Goal: Complete application form: Complete application form

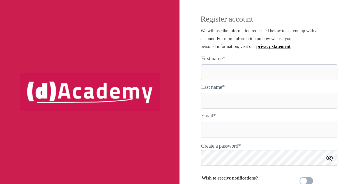
click at [240, 70] on here "text" at bounding box center [269, 72] width 136 height 16
type here "*******"
type input "****"
type input "**********"
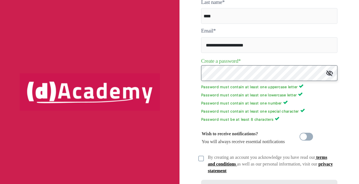
scroll to position [70, 0]
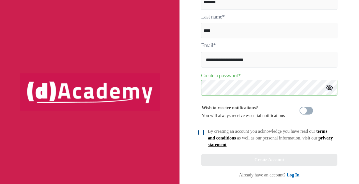
click at [200, 132] on img at bounding box center [201, 133] width 6 height 6
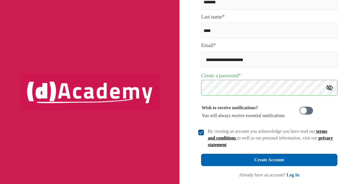
click at [306, 110] on span at bounding box center [305, 111] width 13 height 8
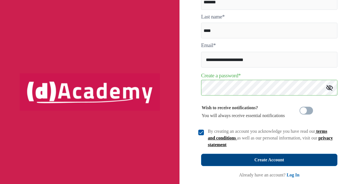
click at [274, 155] on button "Create Account" at bounding box center [269, 160] width 136 height 12
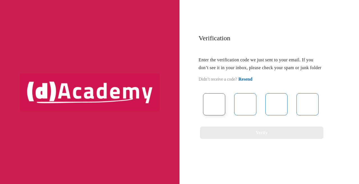
click at [216, 109] on input "text" at bounding box center [214, 104] width 22 height 22
type input "*"
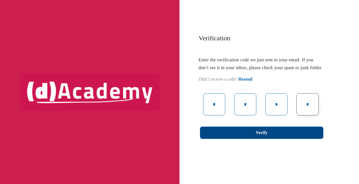
type input "*"
click at [238, 139] on button "Verify" at bounding box center [261, 133] width 123 height 12
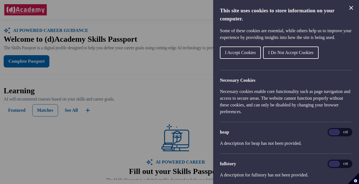
click at [243, 55] on span "I Accept Cookies" at bounding box center [240, 52] width 31 height 5
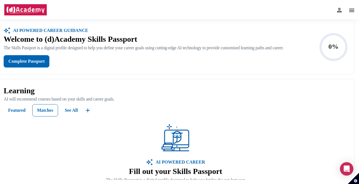
scroll to position [59, 0]
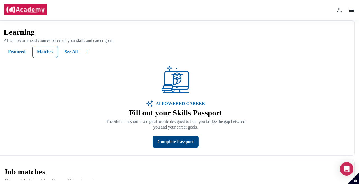
click at [172, 142] on div "Complete Passport" at bounding box center [175, 142] width 36 height 8
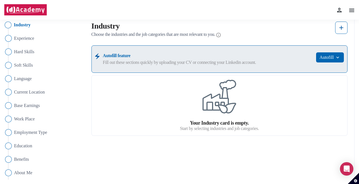
scroll to position [47, 0]
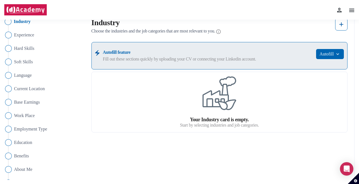
click at [204, 121] on label "Your Industry card is empty." at bounding box center [219, 120] width 59 height 6
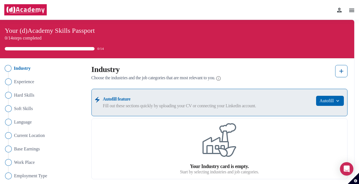
scroll to position [0, 0]
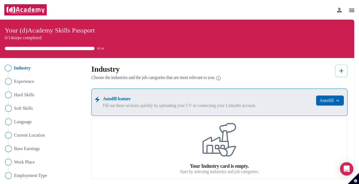
click at [343, 70] on img at bounding box center [341, 71] width 7 height 7
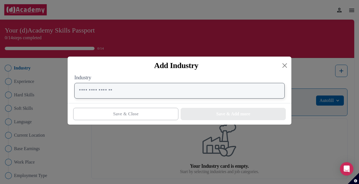
click at [154, 94] on input "text" at bounding box center [179, 91] width 210 height 16
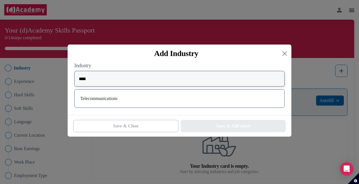
type input "****"
click at [143, 99] on div "Telecommunications" at bounding box center [179, 98] width 201 height 9
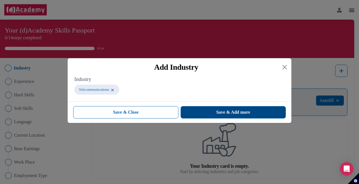
click at [230, 117] on button "Save & Add more" at bounding box center [232, 112] width 105 height 12
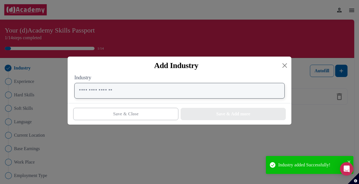
click at [202, 93] on input "text" at bounding box center [179, 91] width 210 height 16
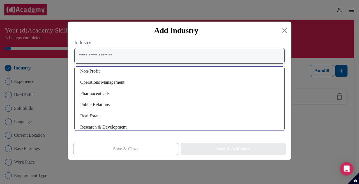
scroll to position [362, 0]
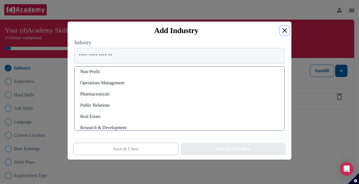
click at [281, 29] on button "Close" at bounding box center [284, 30] width 9 height 9
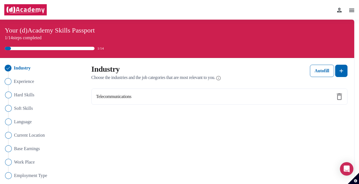
click at [20, 83] on span "Experience" at bounding box center [24, 81] width 20 height 7
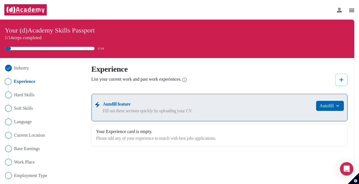
click at [339, 78] on img at bounding box center [341, 79] width 7 height 7
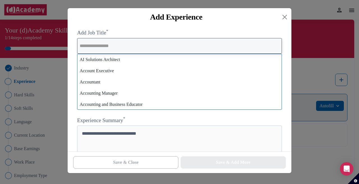
click at [135, 49] on input "text" at bounding box center [179, 46] width 204 height 16
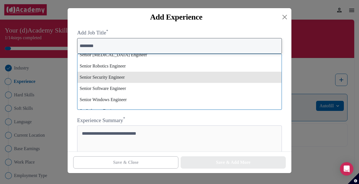
scroll to position [516, 0]
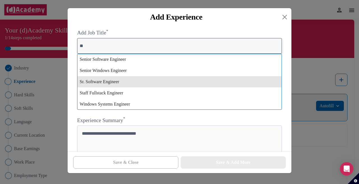
type input "*"
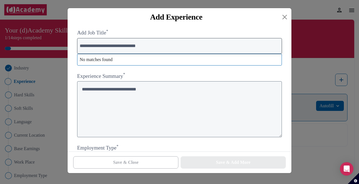
type input "**********"
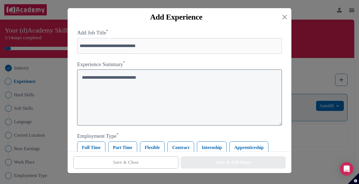
click at [136, 101] on textarea at bounding box center [179, 97] width 204 height 56
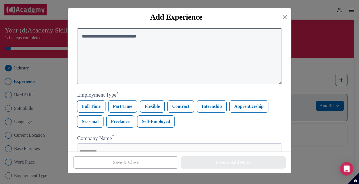
scroll to position [42, 0]
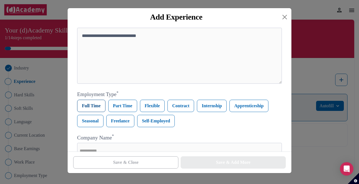
click at [90, 106] on label "Full Time" at bounding box center [91, 106] width 28 height 12
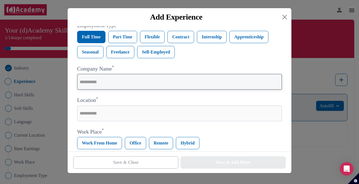
click at [104, 81] on input "text" at bounding box center [179, 82] width 204 height 16
type input "*****"
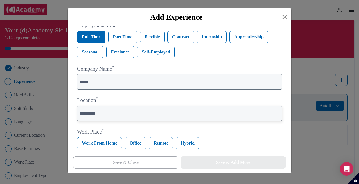
scroll to position [167, 0]
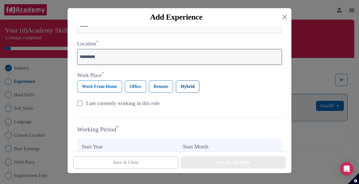
type input "*********"
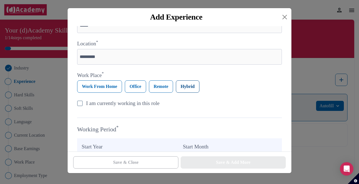
click at [185, 83] on label "Hybrid" at bounding box center [188, 86] width 24 height 12
click at [146, 106] on div "I am currently working in this role" at bounding box center [122, 103] width 73 height 8
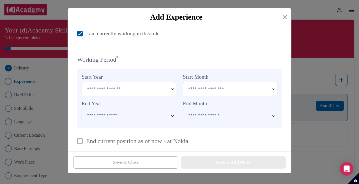
scroll to position [237, 0]
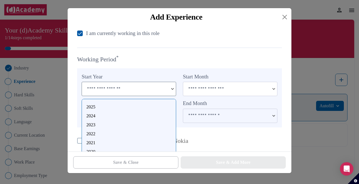
click at [133, 94] on input at bounding box center [125, 88] width 86 height 13
click at [94, 126] on div "2023" at bounding box center [128, 125] width 85 height 7
type input "****"
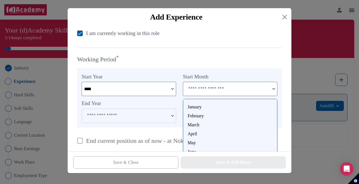
click at [242, 91] on input at bounding box center [226, 88] width 86 height 13
click at [199, 108] on div "January" at bounding box center [229, 107] width 85 height 7
type input "*******"
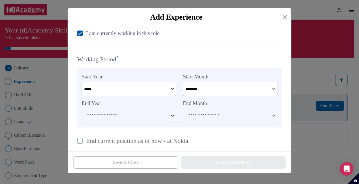
scroll to position [273, 0]
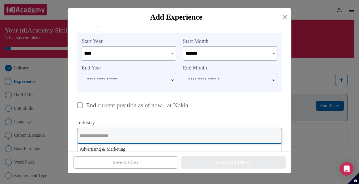
click at [169, 130] on input "text" at bounding box center [179, 136] width 204 height 16
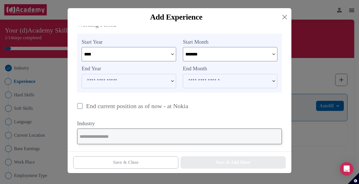
click at [169, 130] on input "text" at bounding box center [179, 137] width 204 height 16
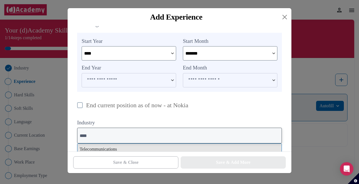
type input "****"
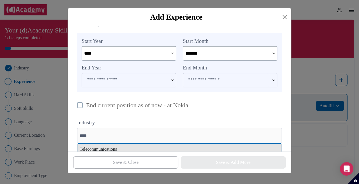
click at [150, 151] on div "Telecommunications" at bounding box center [179, 149] width 204 height 11
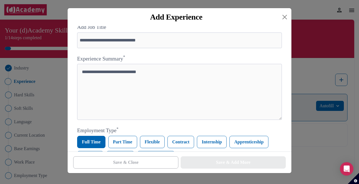
scroll to position [5, 0]
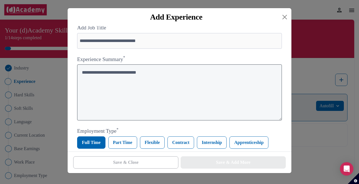
click at [172, 85] on textarea at bounding box center [179, 92] width 204 height 56
paste textarea "**********"
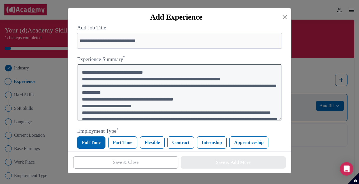
scroll to position [36, 0]
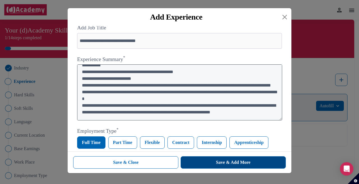
type textarea "**********"
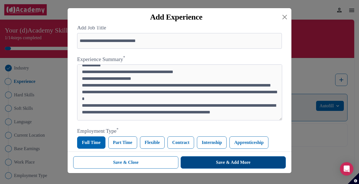
click at [213, 158] on button "Save & Add More" at bounding box center [232, 162] width 105 height 12
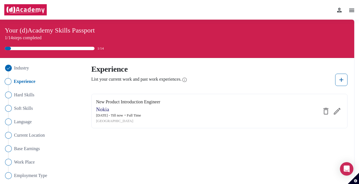
scroll to position [0, 0]
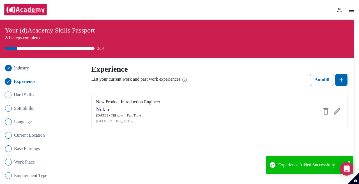
click at [27, 93] on span "Hard Skills" at bounding box center [24, 95] width 20 height 7
